Goal: Task Accomplishment & Management: Complete application form

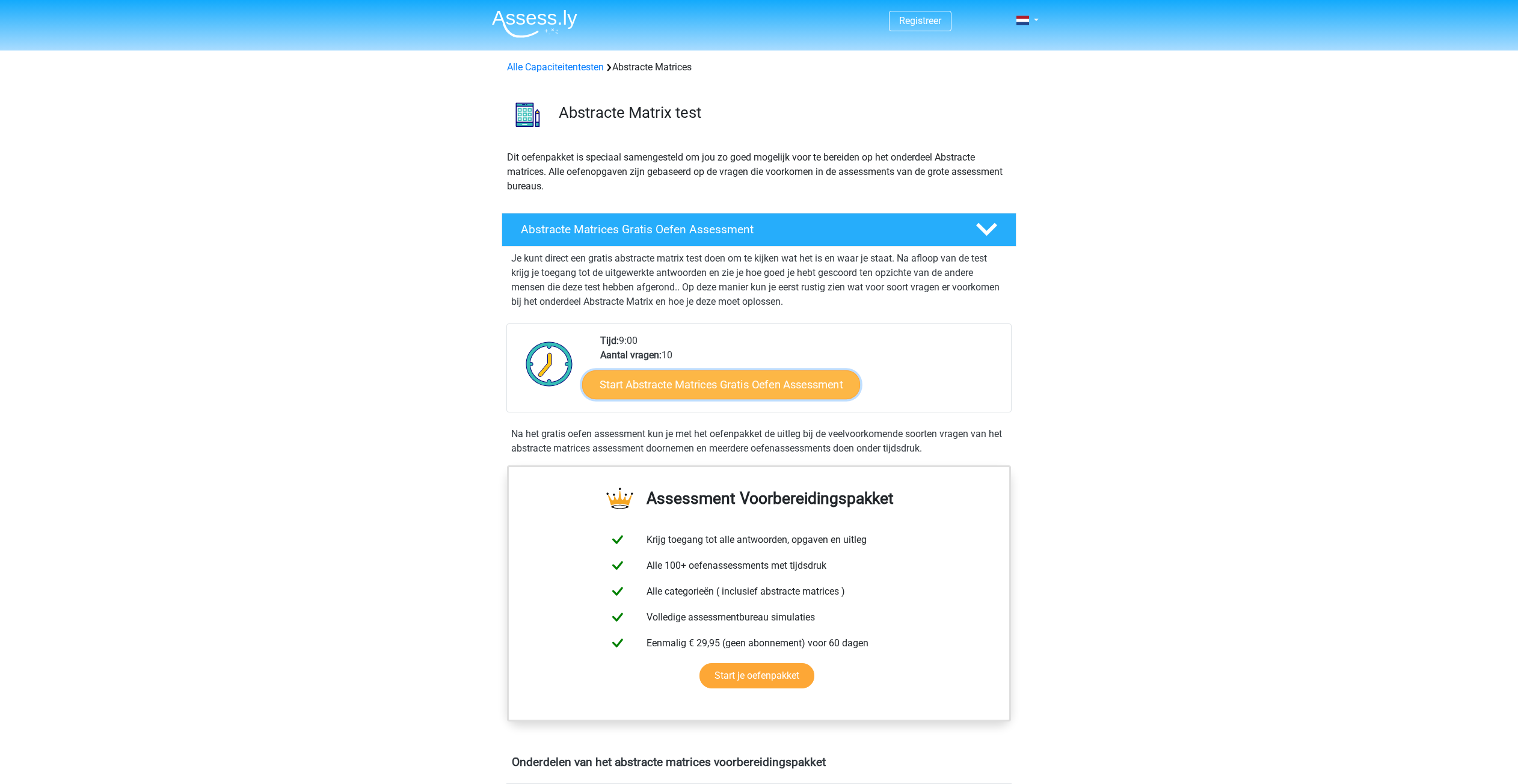
click at [745, 383] on link "Start Abstracte Matrices Gratis Oefen Assessment" at bounding box center [721, 383] width 278 height 29
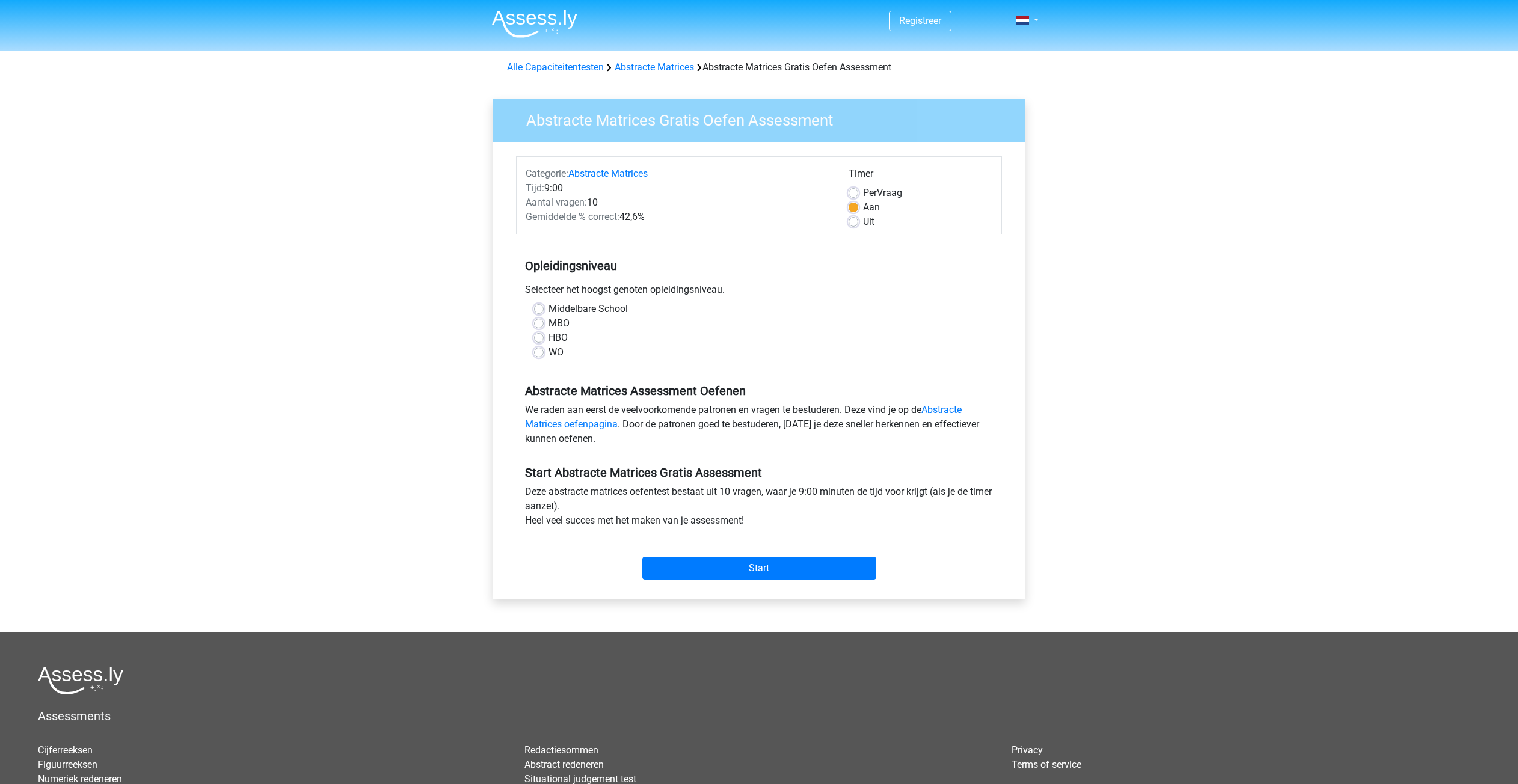
click at [548, 336] on label "HBO" at bounding box center [558, 337] width 19 height 15
click at [539, 336] on input "HBO" at bounding box center [539, 336] width 10 height 12
radio input "true"
click at [756, 574] on input "Start" at bounding box center [760, 568] width 234 height 23
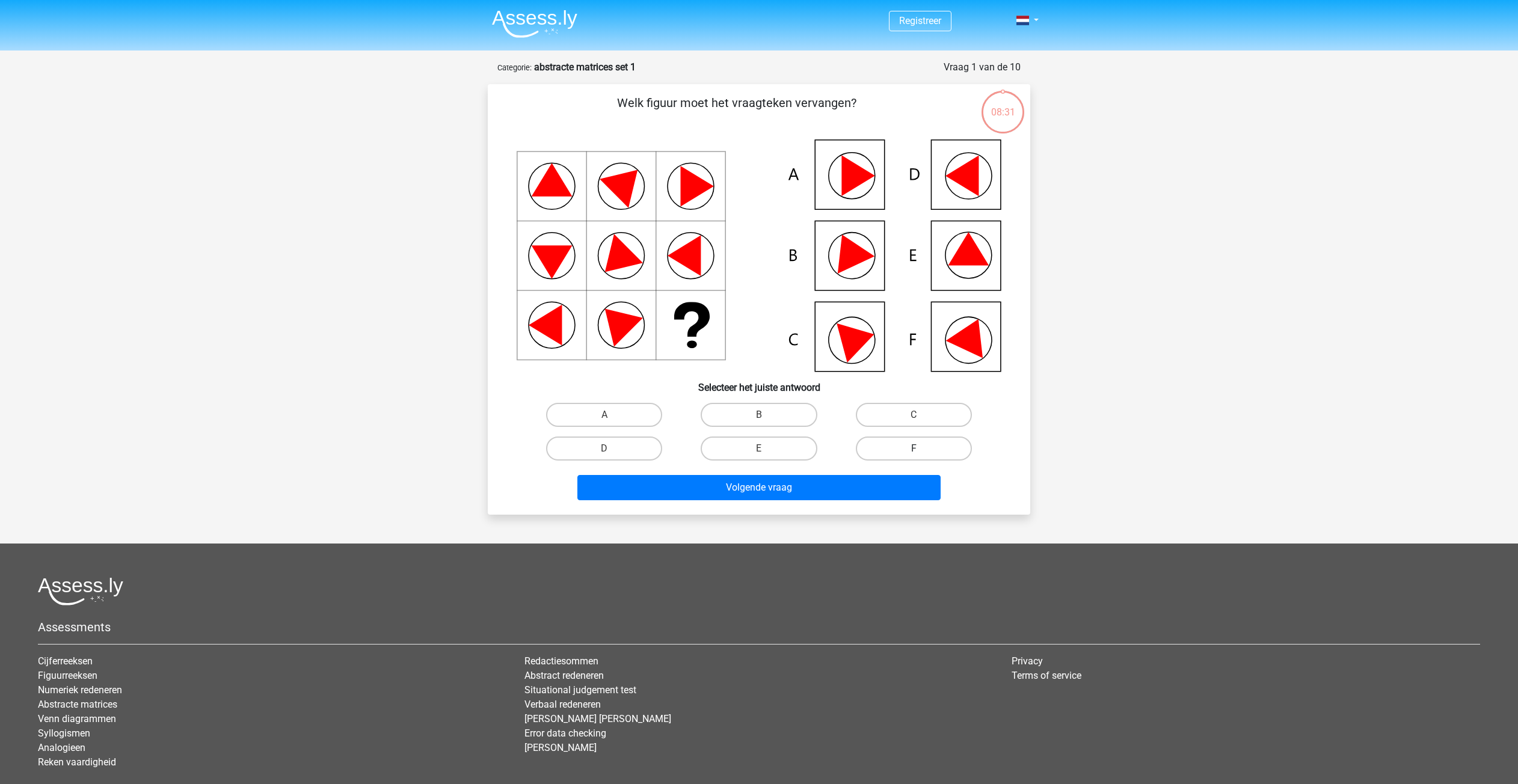
click at [914, 444] on label "F" at bounding box center [914, 448] width 116 height 24
click at [914, 448] on input "F" at bounding box center [917, 452] width 8 height 8
radio input "true"
click at [767, 484] on button "Volgende vraag" at bounding box center [760, 487] width 364 height 25
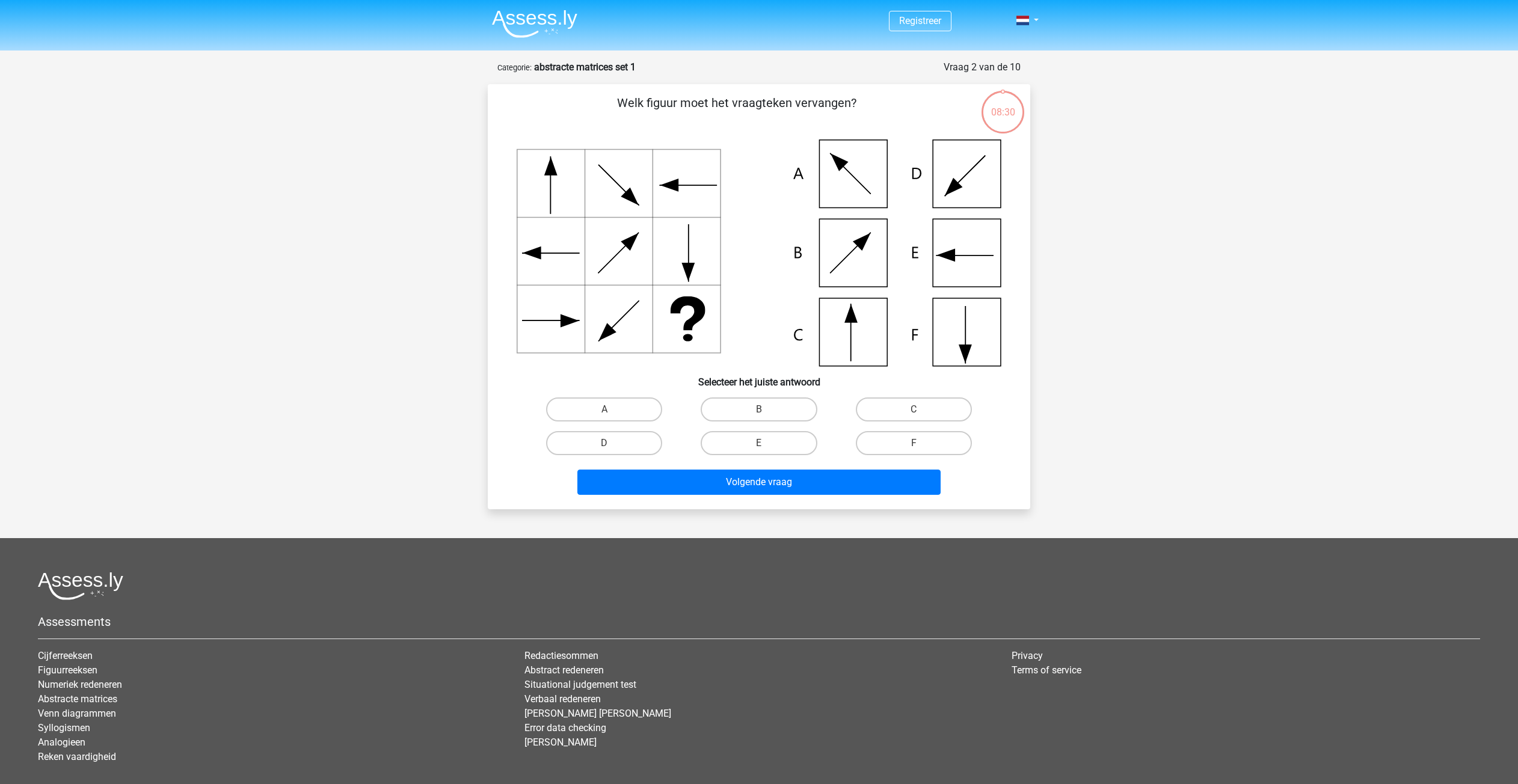
scroll to position [60, 0]
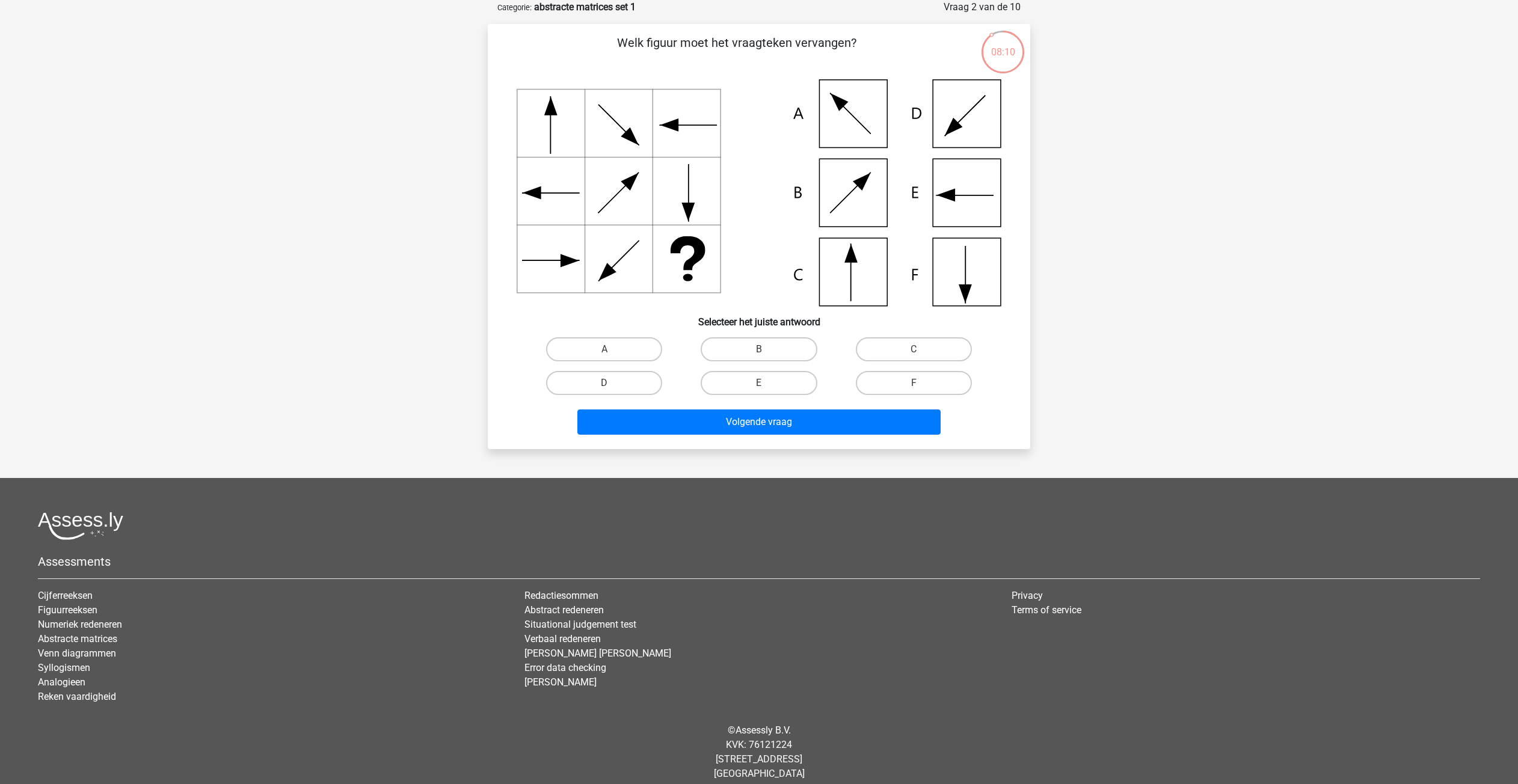
click at [846, 275] on icon at bounding box center [759, 193] width 485 height 226
click at [906, 344] on label "C" at bounding box center [914, 350] width 116 height 24
click at [913, 350] on input "C" at bounding box center [917, 353] width 8 height 8
radio input "true"
click at [761, 421] on button "Volgende vraag" at bounding box center [760, 421] width 364 height 25
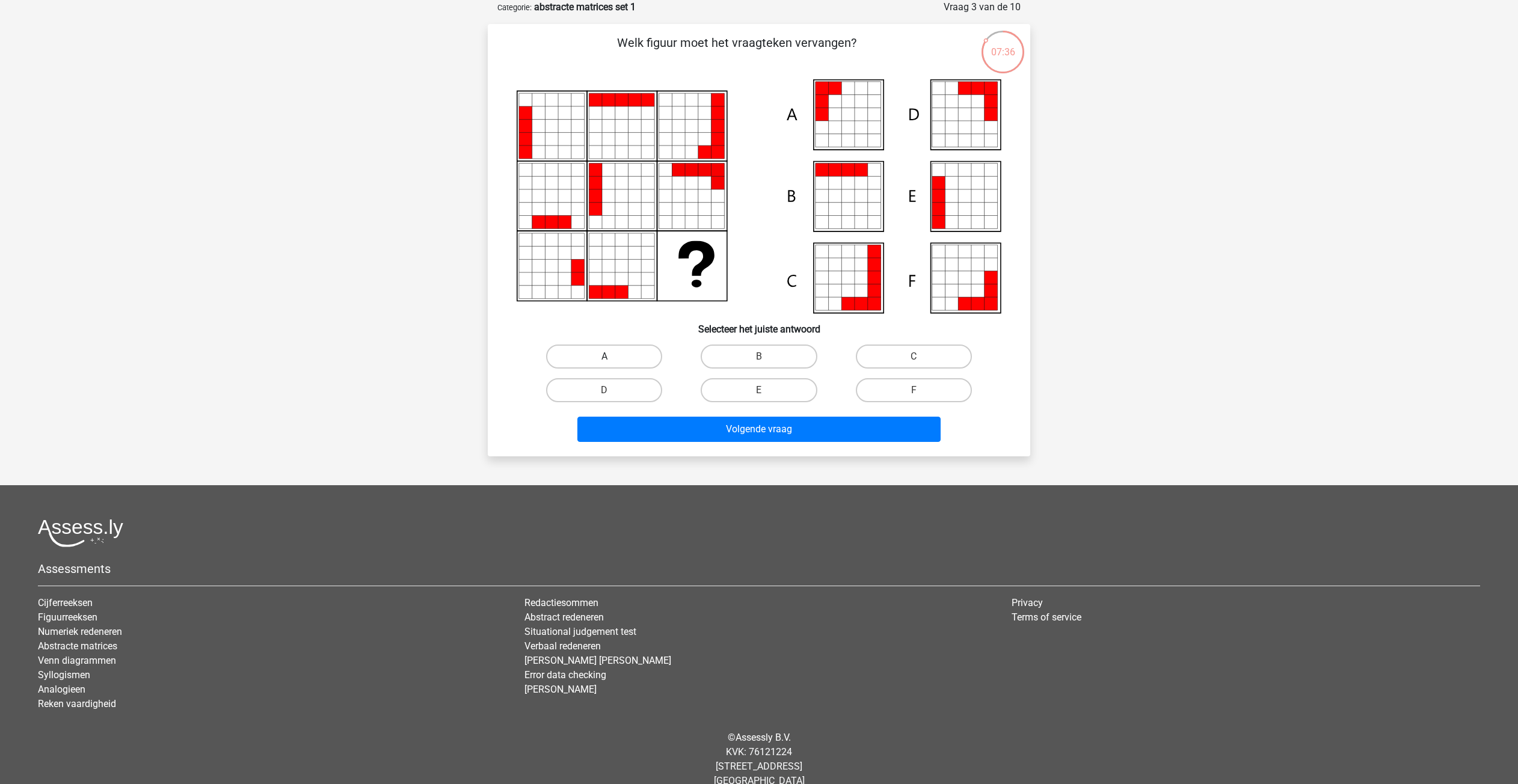
click at [605, 354] on label "A" at bounding box center [605, 356] width 116 height 24
click at [605, 356] on input "A" at bounding box center [608, 360] width 8 height 8
radio input "true"
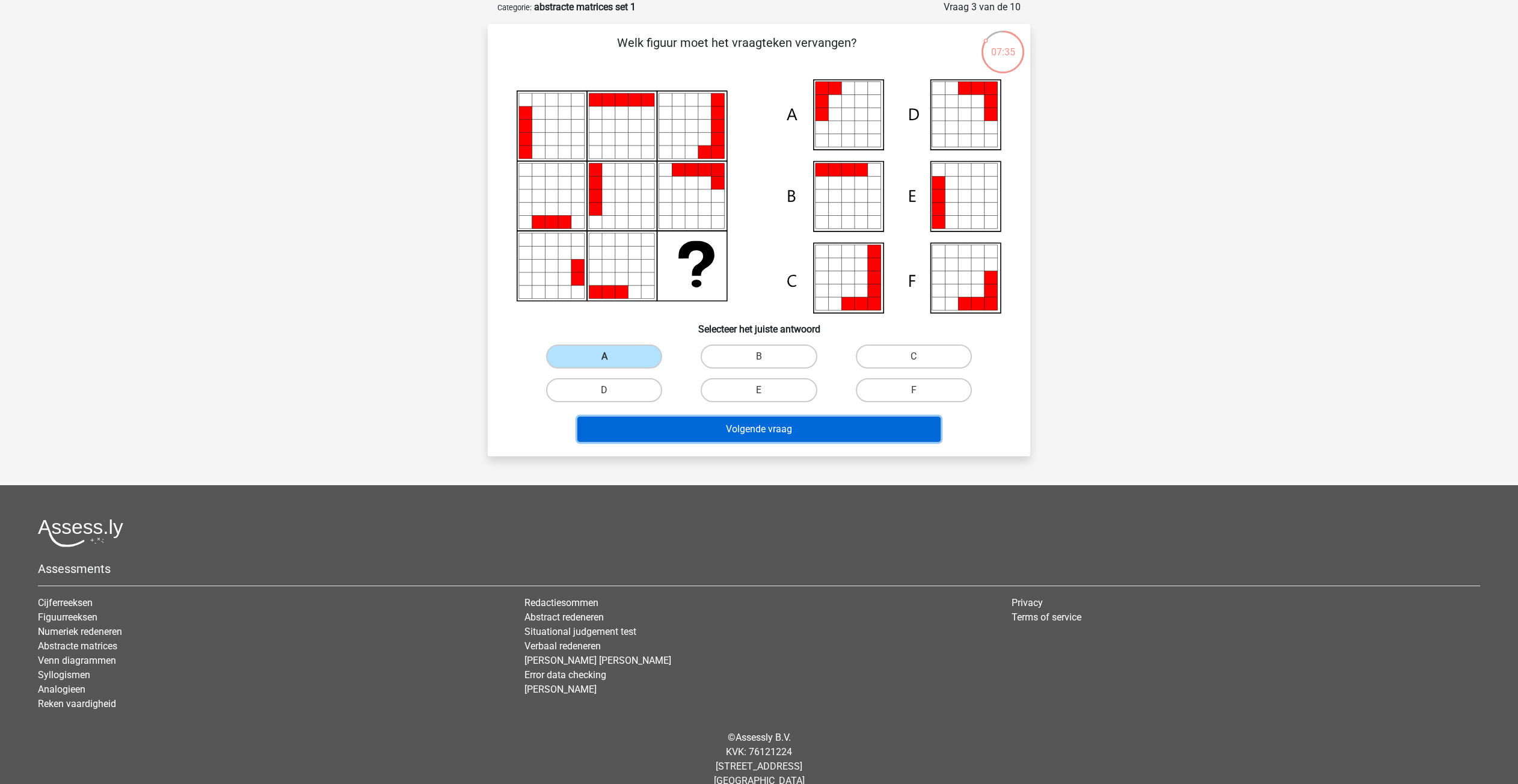
click at [771, 434] on button "Volgende vraag" at bounding box center [760, 429] width 364 height 25
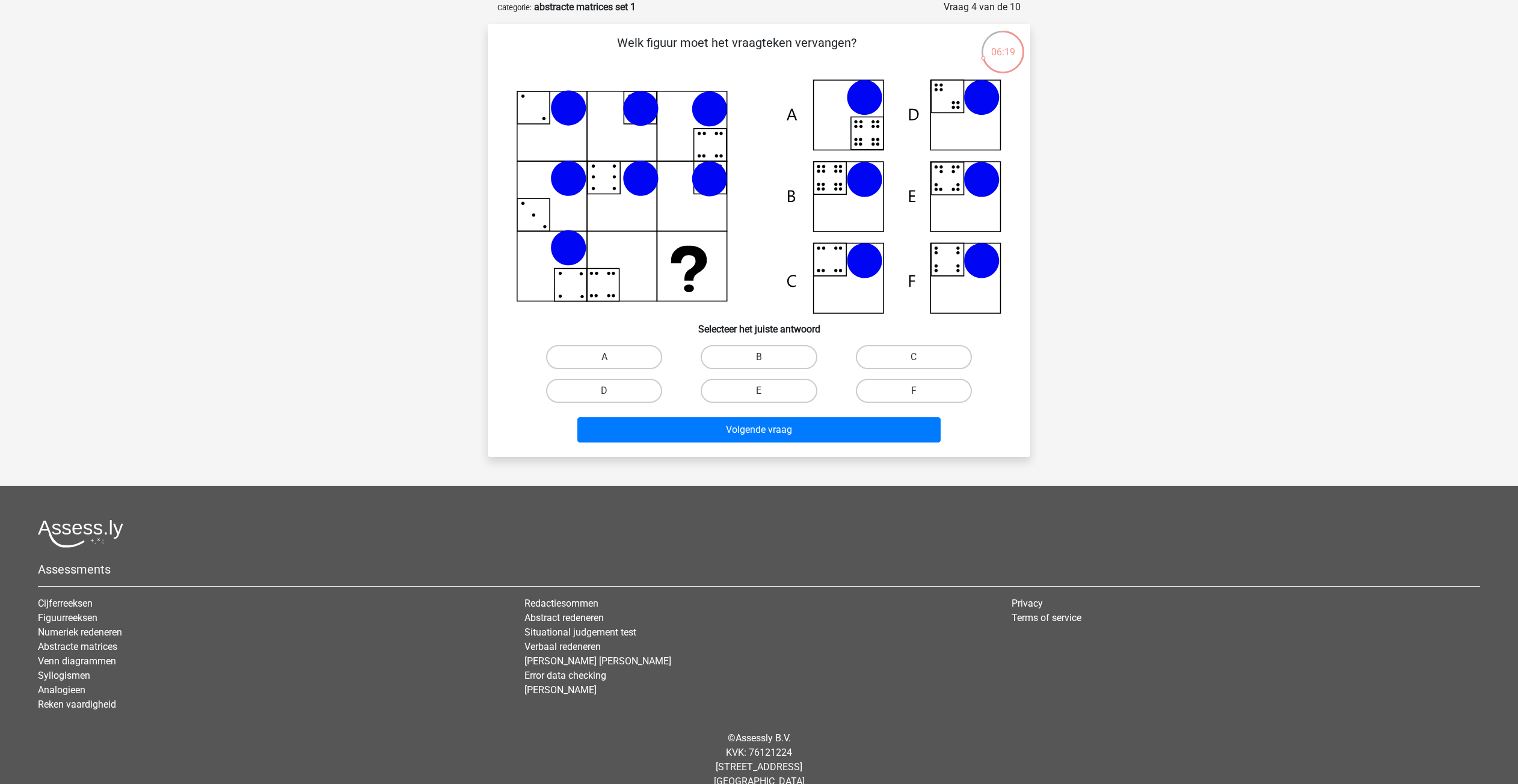
click at [788, 195] on icon at bounding box center [759, 197] width 485 height 234
click at [746, 353] on label "B" at bounding box center [759, 357] width 116 height 24
click at [759, 357] on input "B" at bounding box center [762, 361] width 8 height 8
radio input "true"
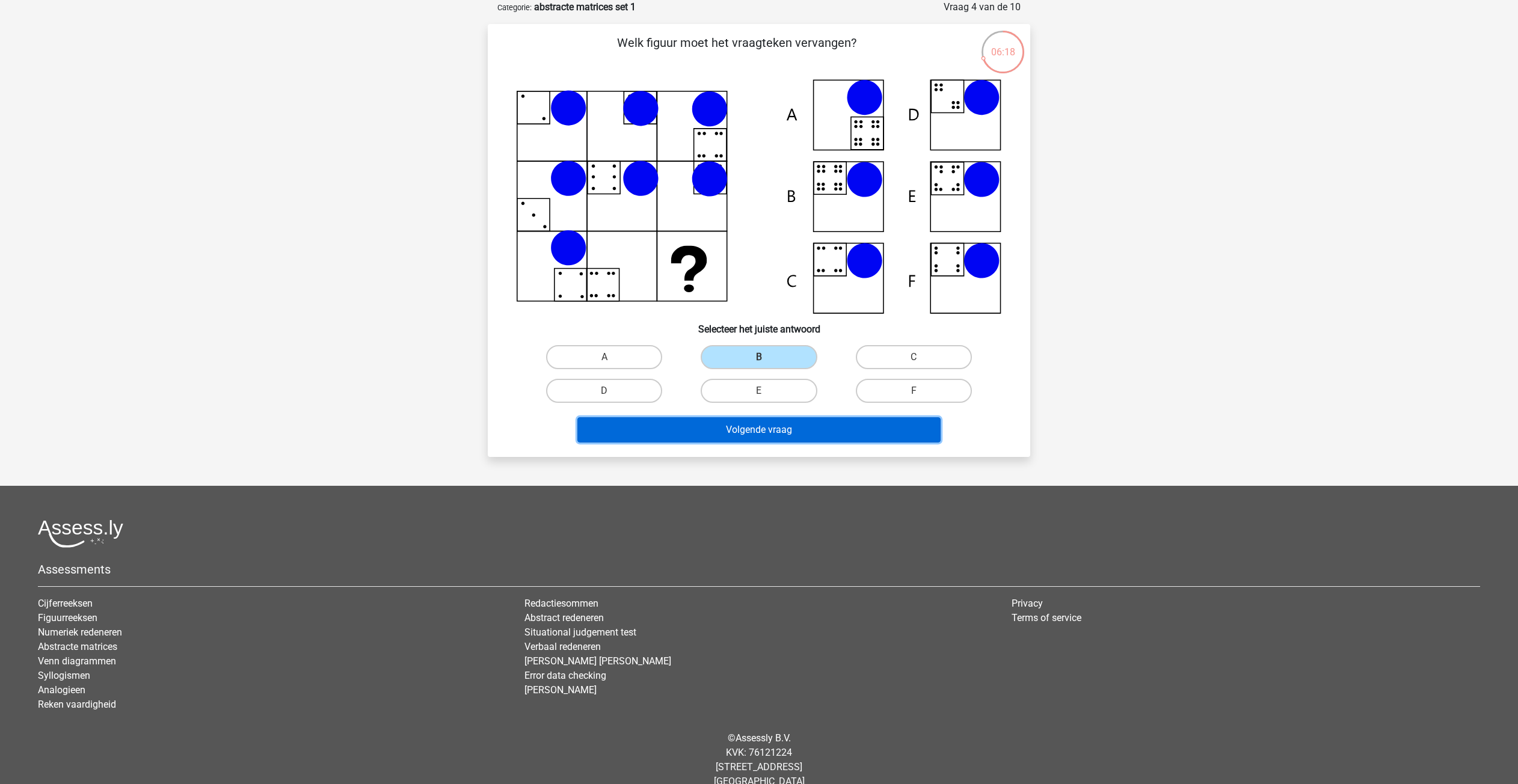
click at [764, 427] on button "Volgende vraag" at bounding box center [760, 429] width 364 height 25
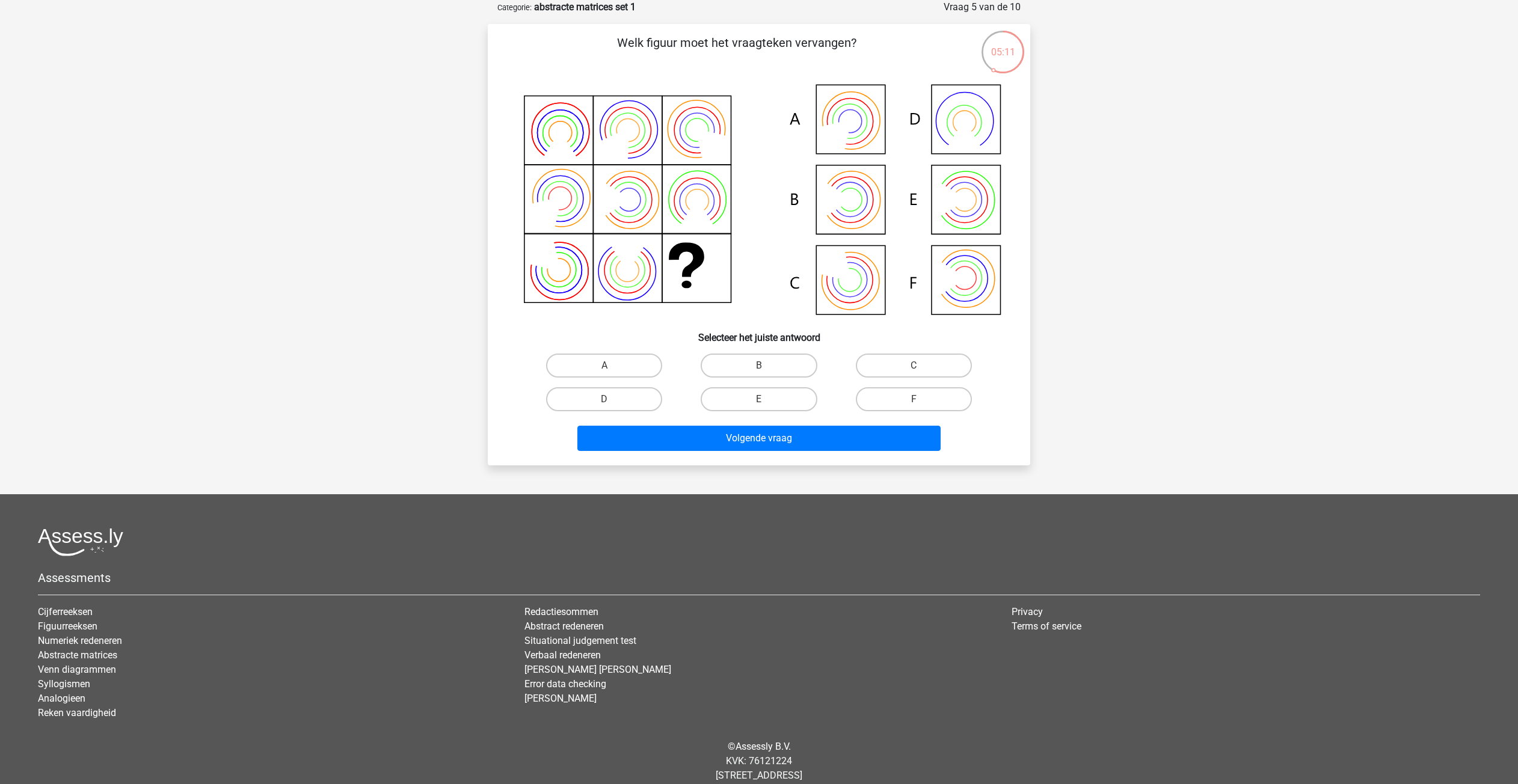
click at [862, 189] on icon at bounding box center [759, 201] width 485 height 243
click at [764, 362] on label "B" at bounding box center [759, 366] width 116 height 24
click at [764, 366] on input "B" at bounding box center [762, 369] width 8 height 8
radio input "true"
click at [773, 439] on button "Volgende vraag" at bounding box center [760, 438] width 364 height 25
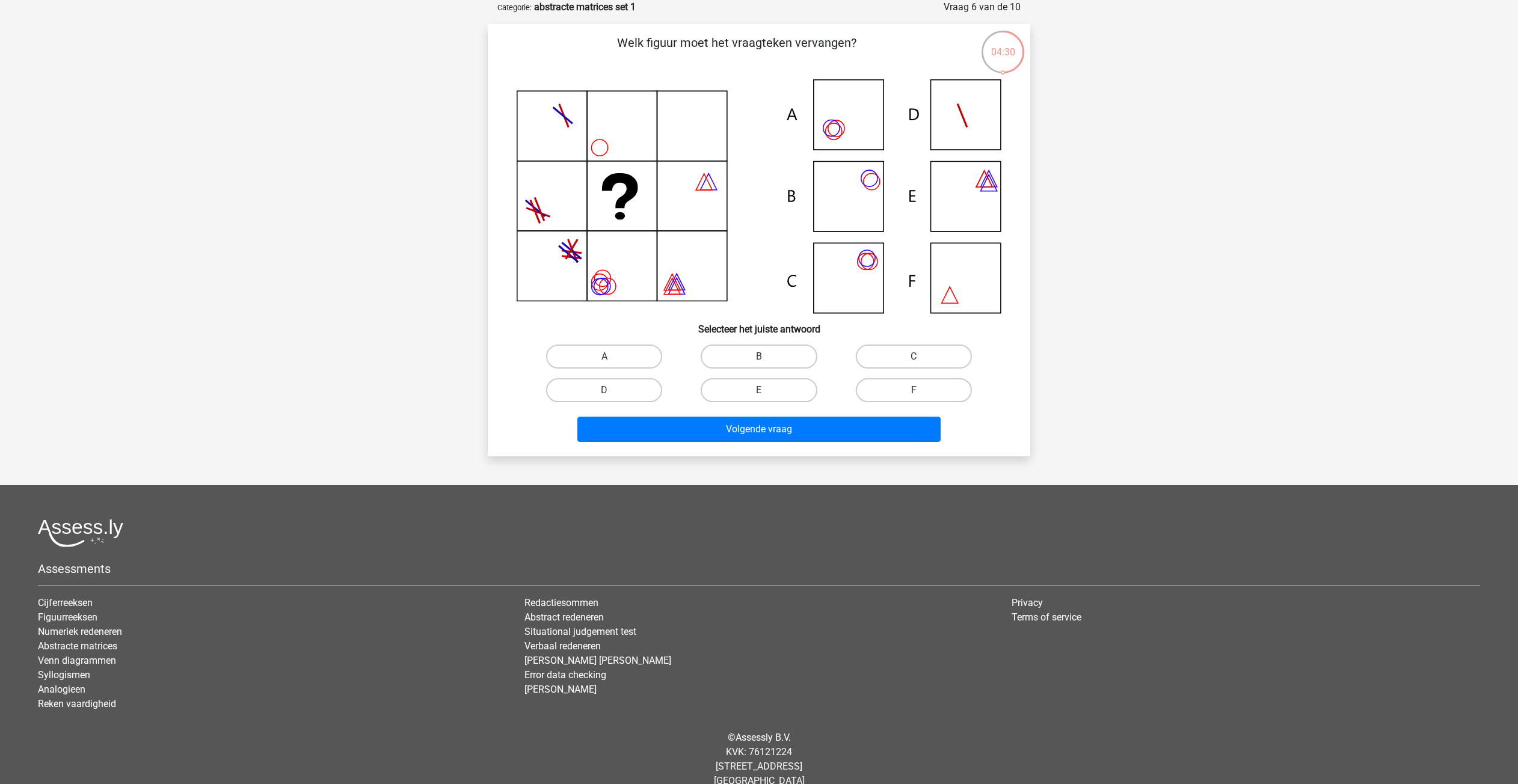
click at [870, 65] on p "Welk figuur moet het vraagteken vervangen?" at bounding box center [736, 52] width 459 height 36
click at [847, 114] on icon at bounding box center [759, 197] width 485 height 234
click at [868, 176] on icon at bounding box center [759, 197] width 485 height 234
click at [768, 352] on label "B" at bounding box center [759, 356] width 116 height 24
click at [767, 356] on input "B" at bounding box center [762, 360] width 8 height 8
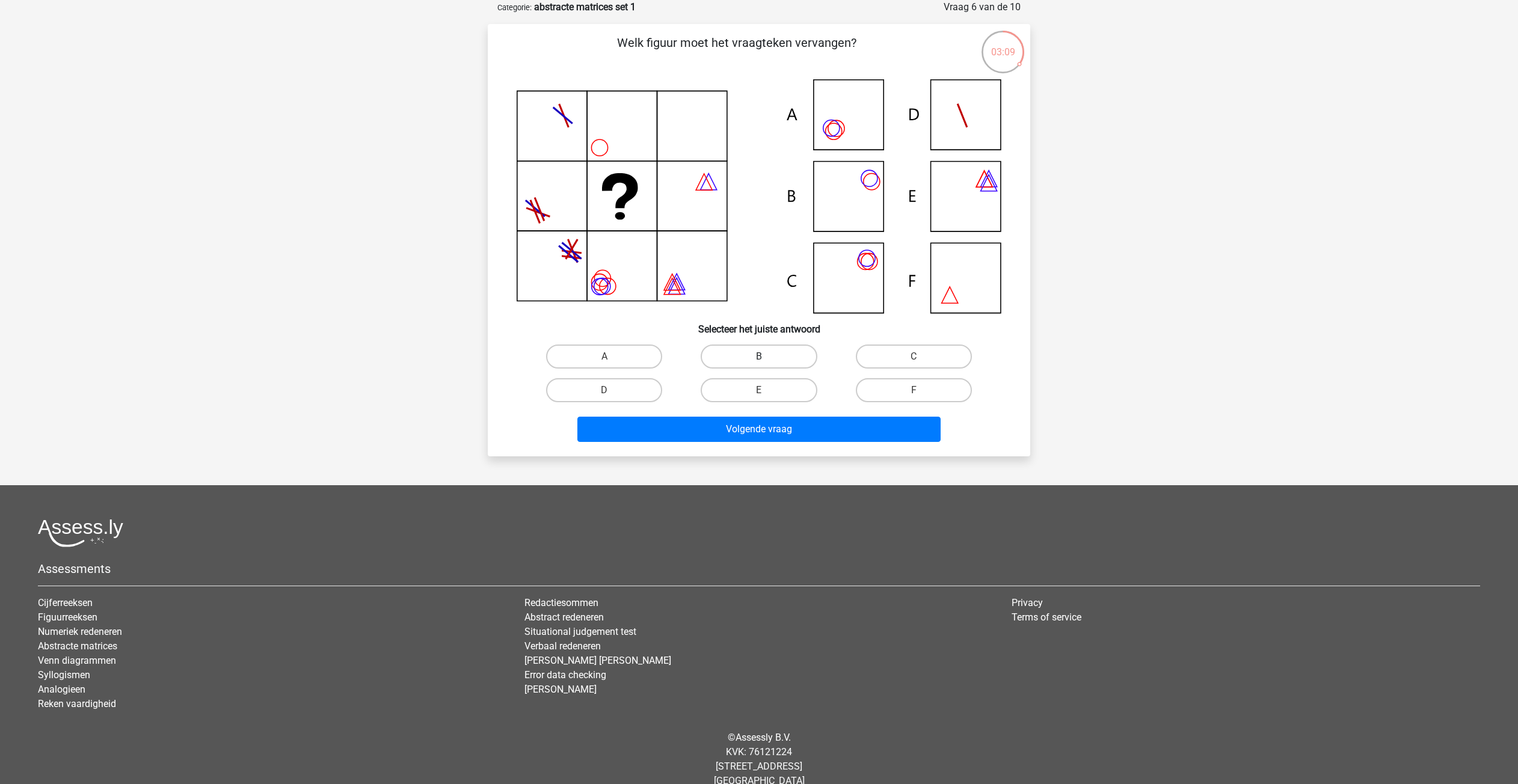
radio input "true"
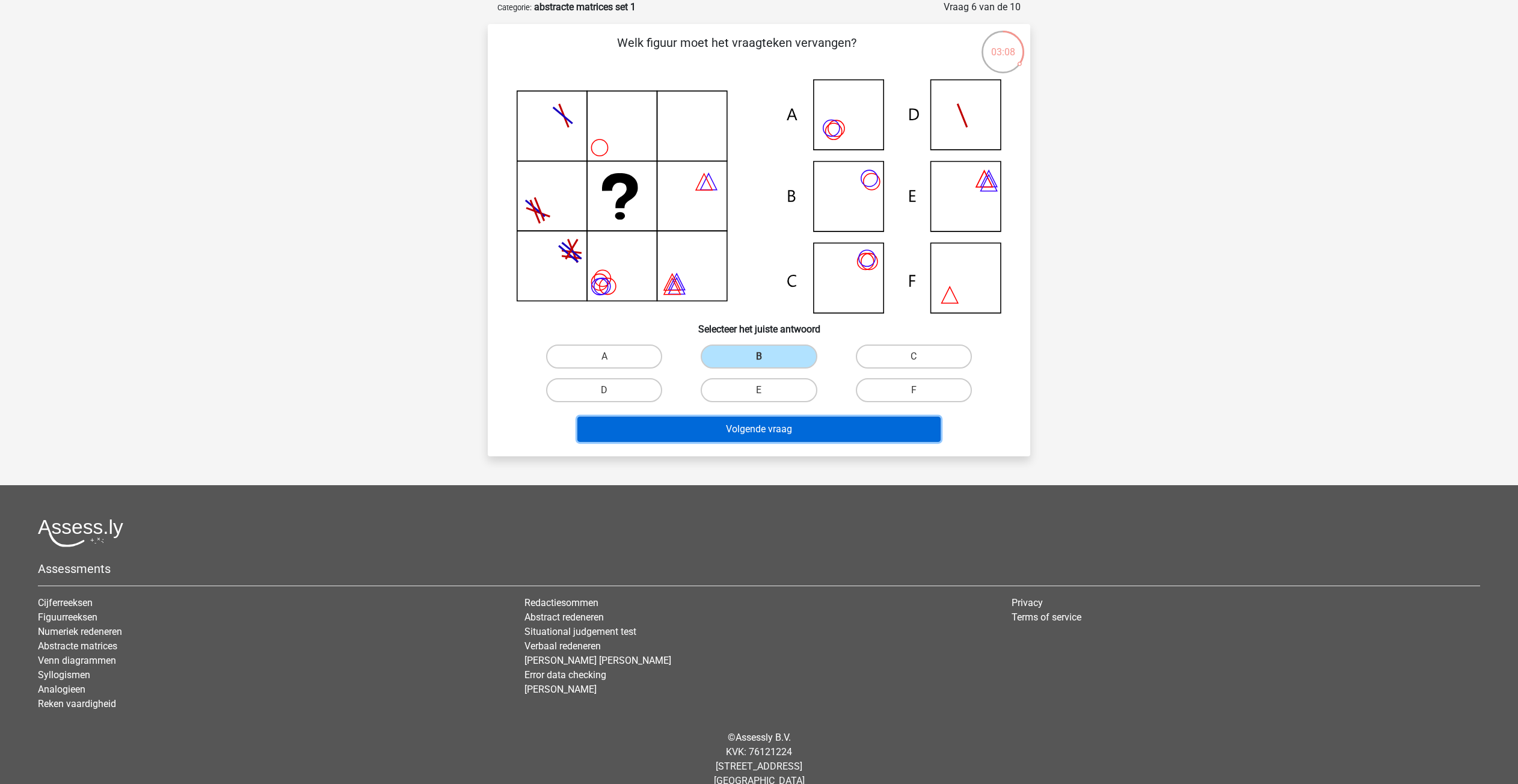
click at [775, 430] on button "Volgende vraag" at bounding box center [760, 429] width 364 height 25
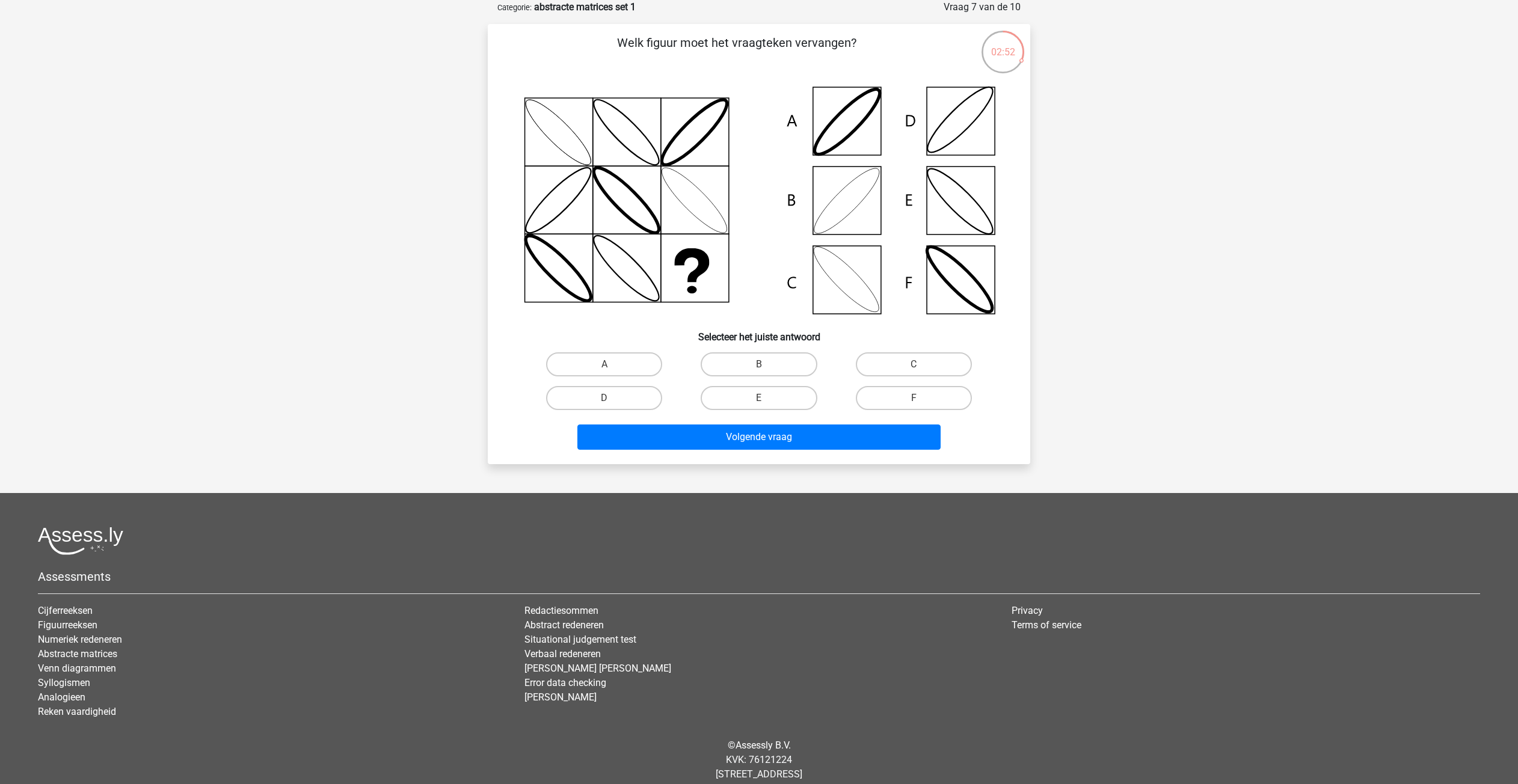
click at [916, 365] on input "C" at bounding box center [917, 368] width 8 height 8
radio input "true"
click at [769, 439] on button "Volgende vraag" at bounding box center [760, 437] width 364 height 25
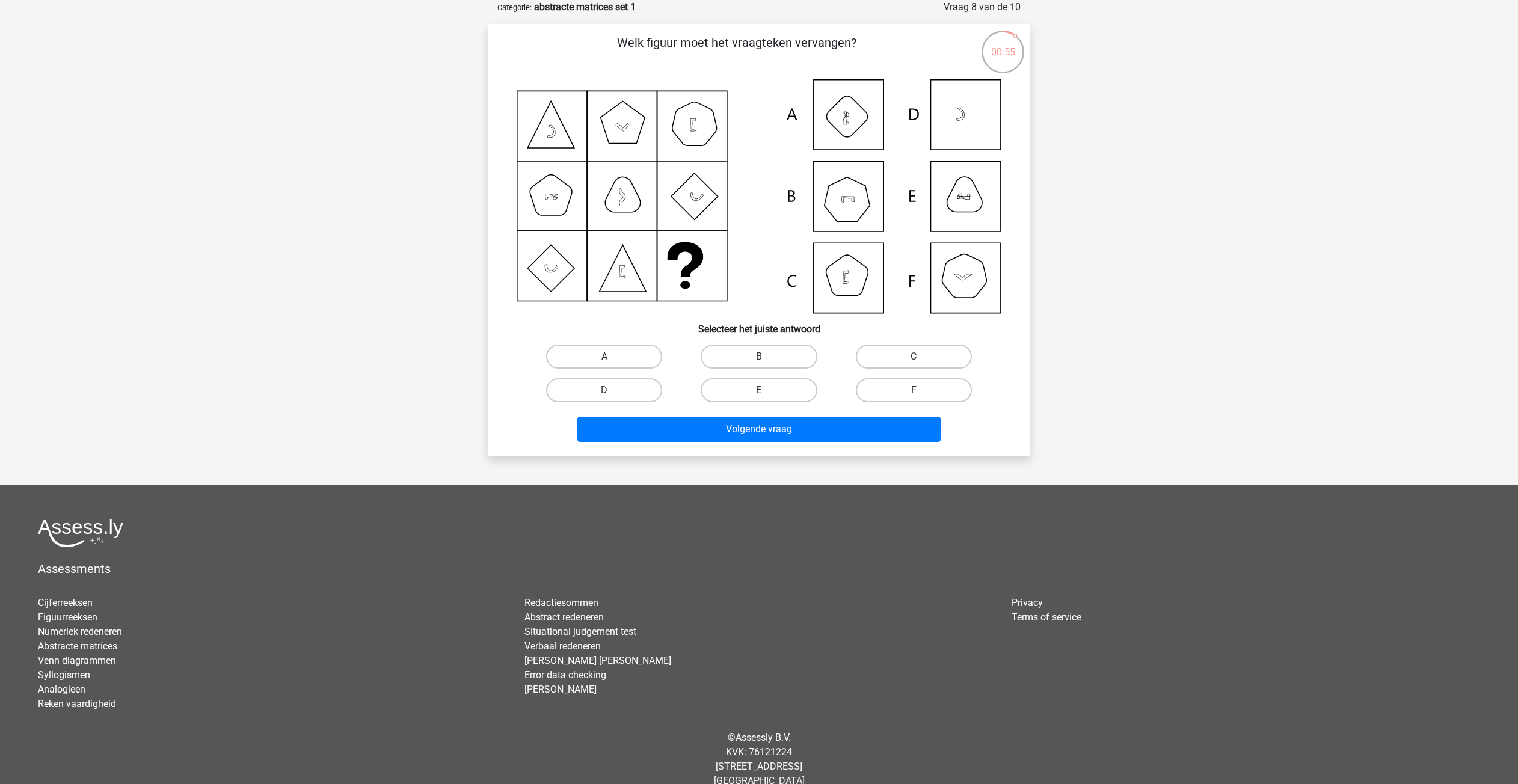
click at [969, 274] on icon at bounding box center [964, 277] width 17 height 6
click at [903, 386] on label "F" at bounding box center [914, 390] width 116 height 24
click at [913, 390] on input "F" at bounding box center [917, 394] width 8 height 8
radio input "true"
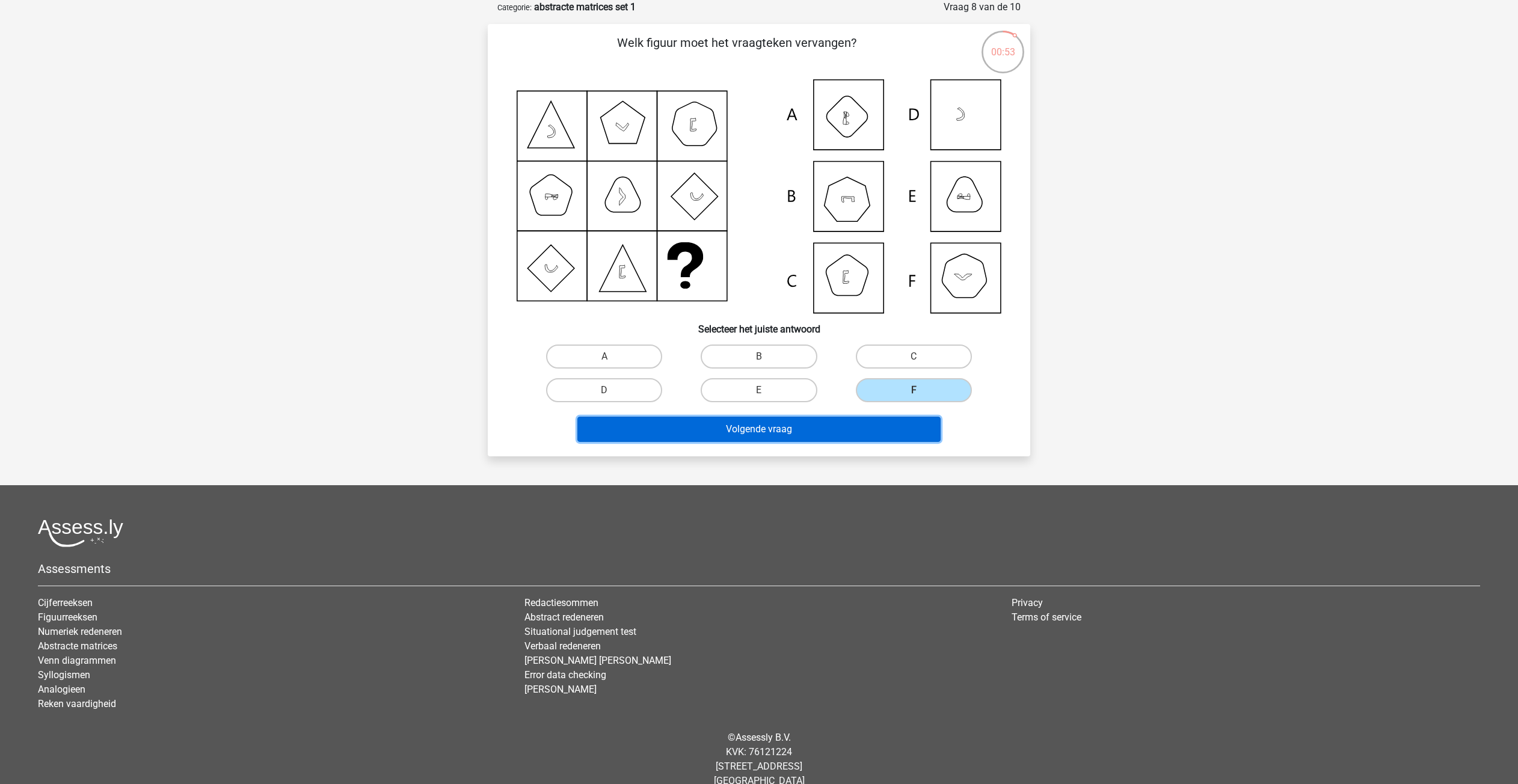
drag, startPoint x: 723, startPoint y: 422, endPoint x: 745, endPoint y: 423, distance: 22.0
click at [724, 422] on button "Volgende vraag" at bounding box center [760, 429] width 364 height 25
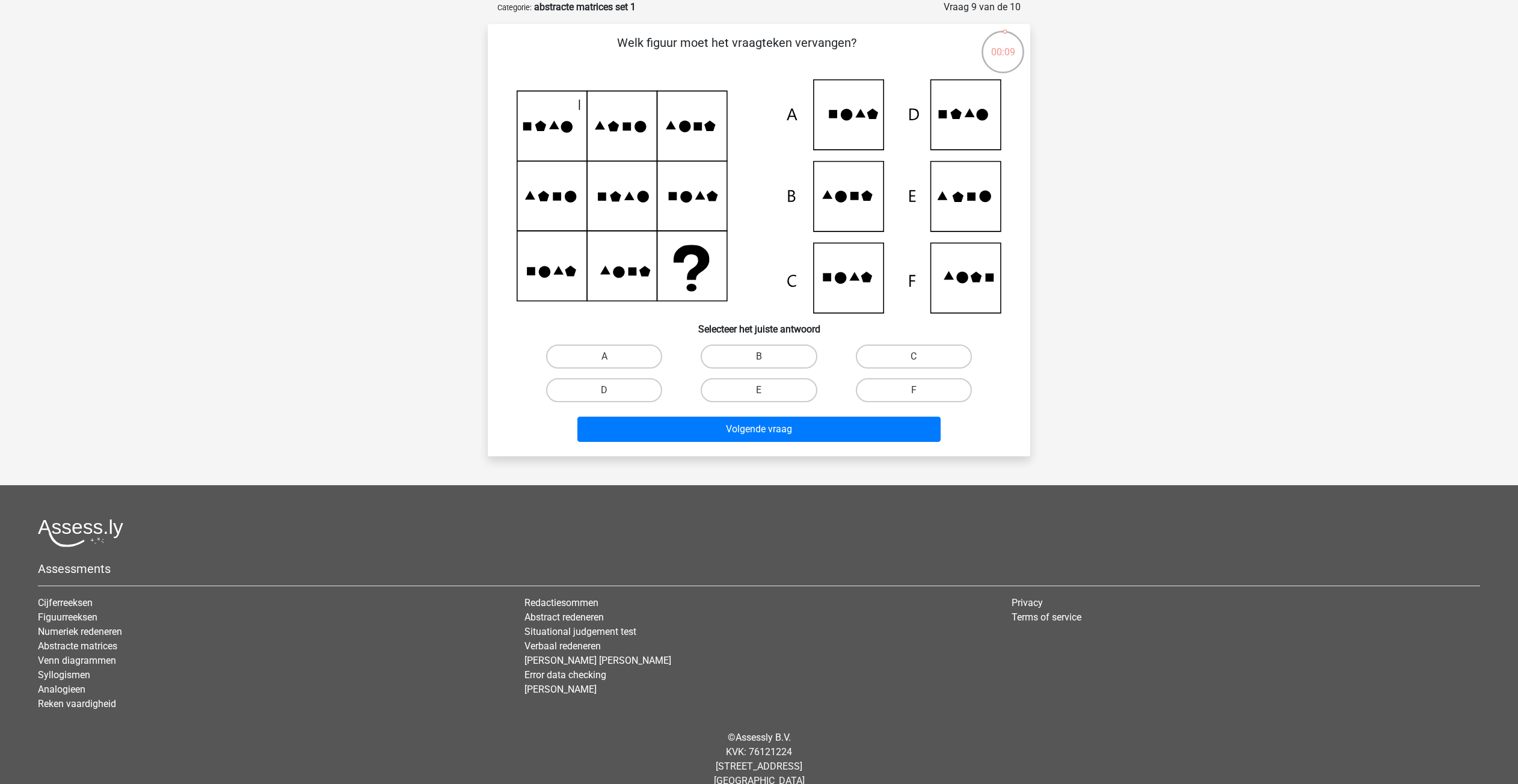
click at [845, 274] on icon at bounding box center [759, 197] width 485 height 234
click at [907, 352] on label "C" at bounding box center [914, 356] width 116 height 24
click at [913, 356] on input "C" at bounding box center [917, 360] width 8 height 8
radio input "true"
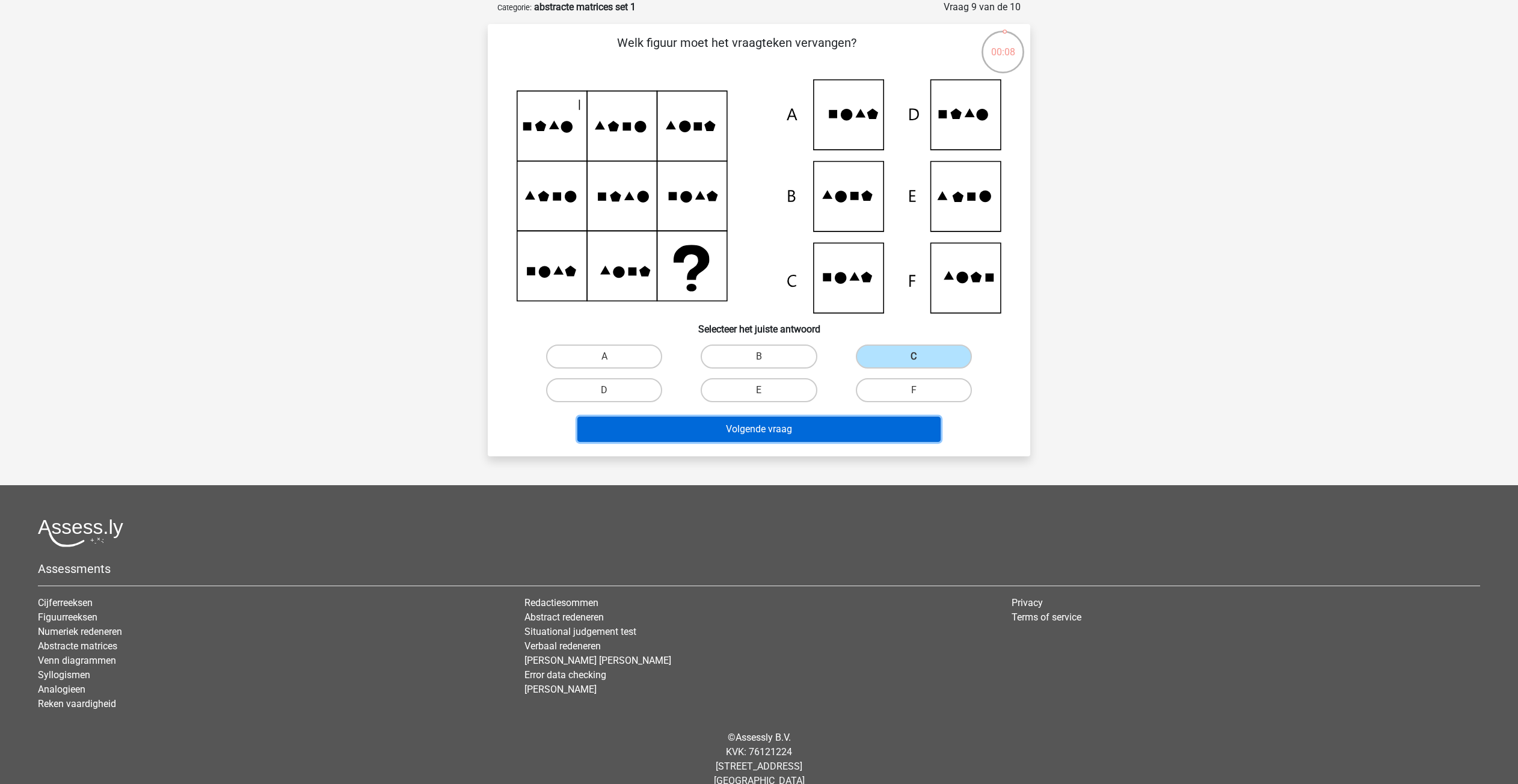
click at [790, 423] on button "Volgende vraag" at bounding box center [760, 429] width 364 height 25
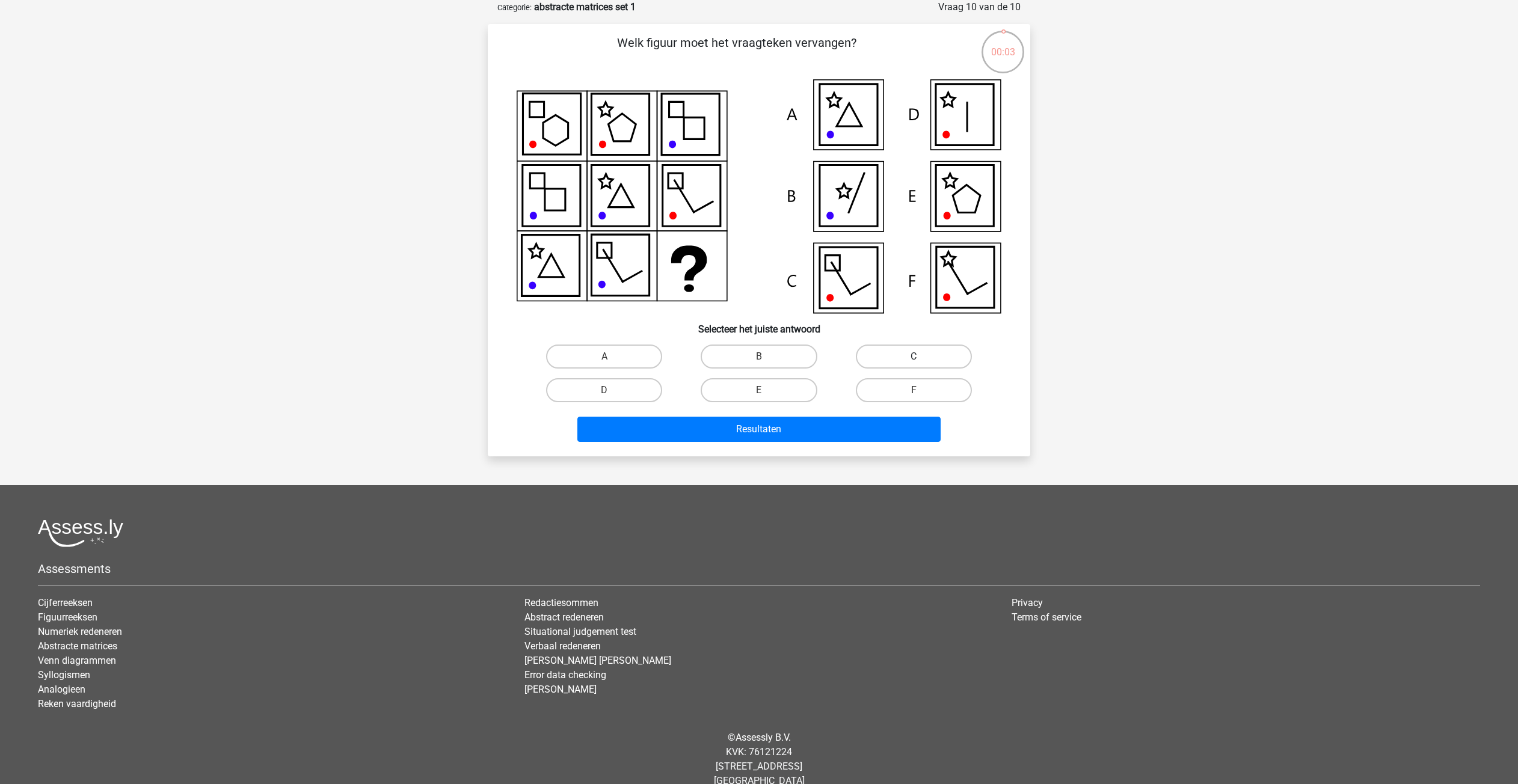
click at [922, 356] on label "C" at bounding box center [914, 356] width 116 height 24
click at [921, 356] on input "C" at bounding box center [917, 360] width 8 height 8
radio input "true"
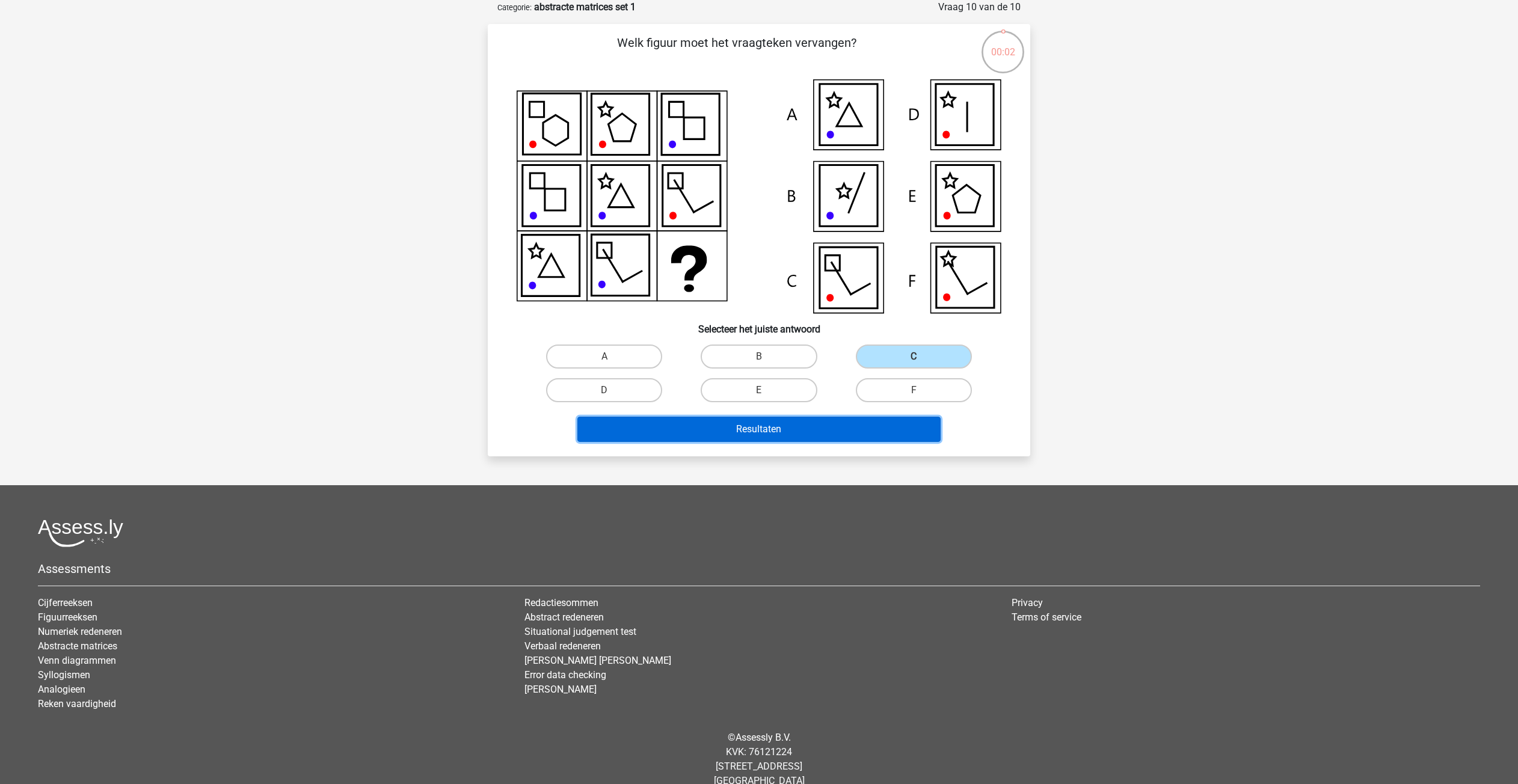
click at [782, 431] on button "Resultaten" at bounding box center [760, 429] width 364 height 25
